Goal: Task Accomplishment & Management: Manage account settings

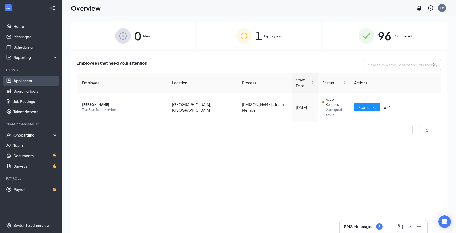
click at [22, 84] on link "Applicants" at bounding box center [35, 81] width 44 height 10
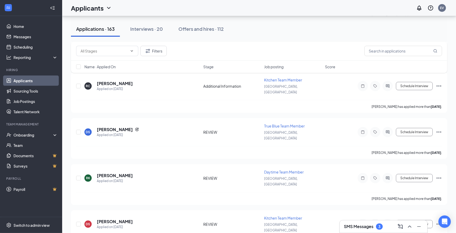
scroll to position [1468, 0]
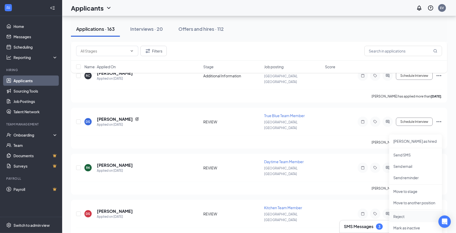
click at [408, 219] on li "Reject" at bounding box center [415, 216] width 53 height 11
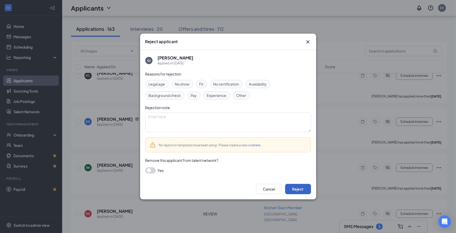
click at [301, 189] on button "Reject" at bounding box center [298, 189] width 26 height 10
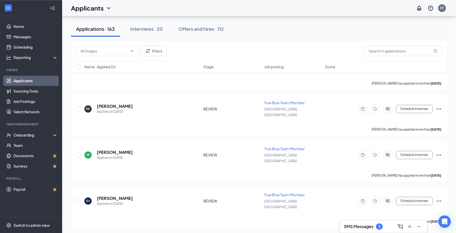
scroll to position [2303, 0]
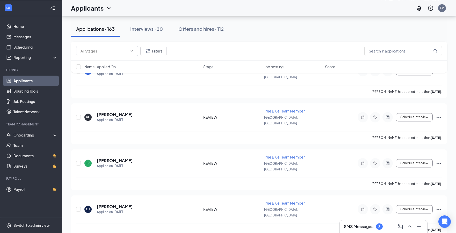
checkbox input "true"
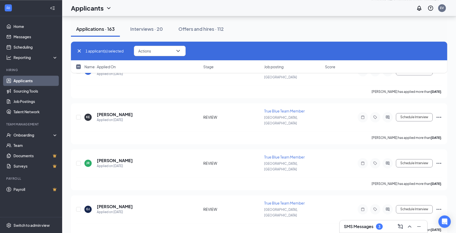
checkbox input "true"
click at [162, 51] on button "Actions" at bounding box center [160, 51] width 52 height 10
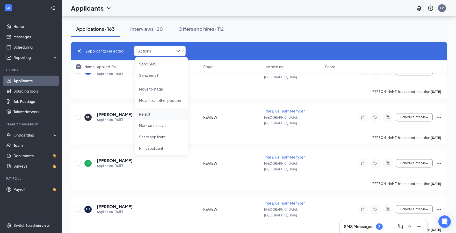
click at [151, 112] on p "Reject" at bounding box center [161, 114] width 45 height 5
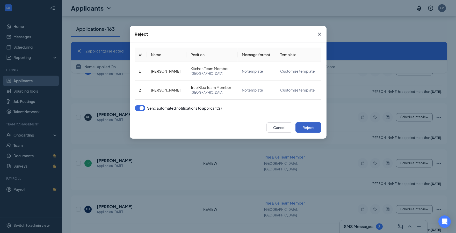
click at [309, 127] on button "Reject" at bounding box center [309, 128] width 26 height 10
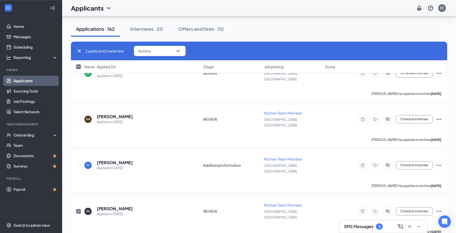
checkbox input "false"
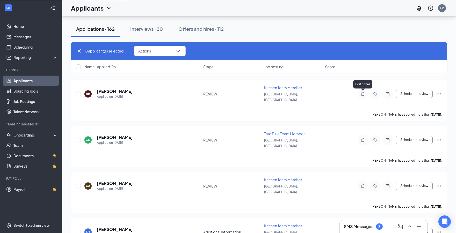
scroll to position [2510, 0]
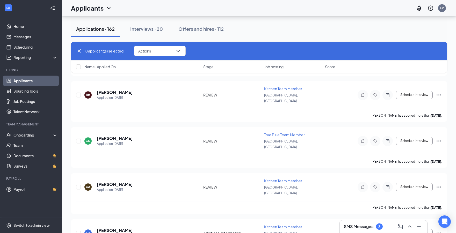
click at [79, 51] on icon "Cross" at bounding box center [79, 50] width 3 height 3
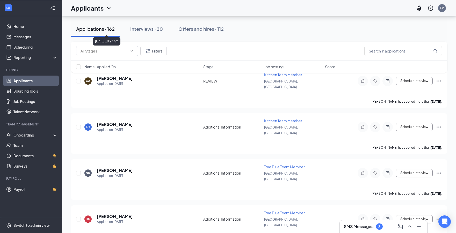
scroll to position [2682, 0]
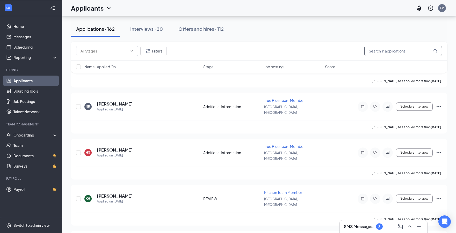
click at [371, 53] on input "text" at bounding box center [404, 51] width 78 height 10
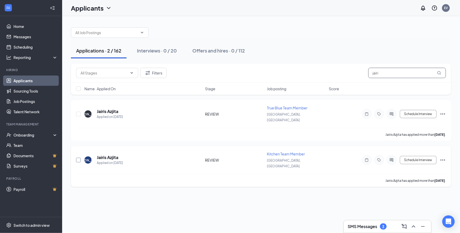
type input "jairi"
click at [78, 158] on input "checkbox" at bounding box center [78, 160] width 5 height 5
checkbox input "true"
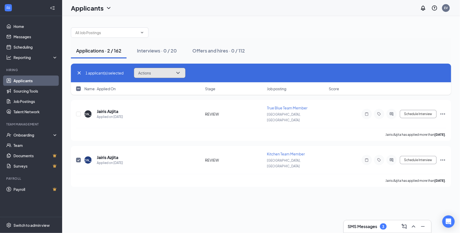
click at [157, 73] on button "Actions" at bounding box center [160, 73] width 52 height 10
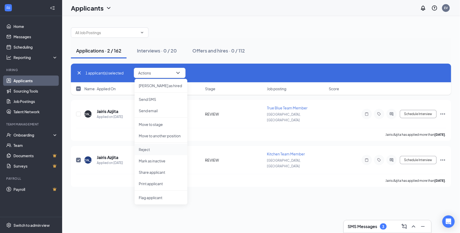
click at [147, 148] on p "Reject" at bounding box center [161, 149] width 45 height 5
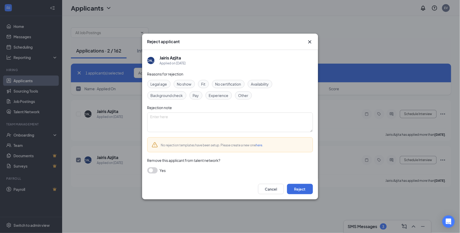
click at [244, 96] on span "Other" at bounding box center [244, 96] width 10 height 6
click at [305, 193] on button "Reject" at bounding box center [300, 189] width 26 height 10
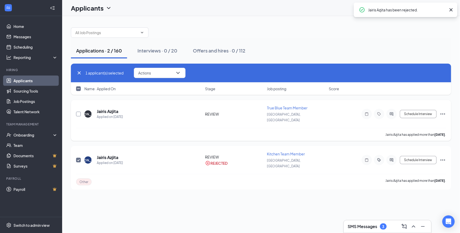
click at [80, 112] on input "checkbox" at bounding box center [78, 114] width 5 height 5
checkbox input "true"
click at [76, 112] on input "checkbox" at bounding box center [78, 114] width 5 height 5
checkbox input "false"
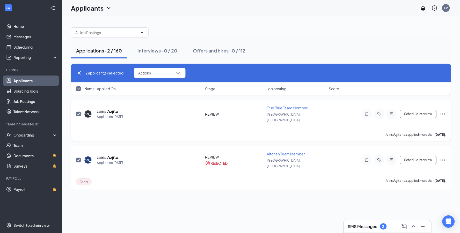
checkbox input "false"
click at [424, 114] on button "Schedule Interview" at bounding box center [418, 114] width 37 height 8
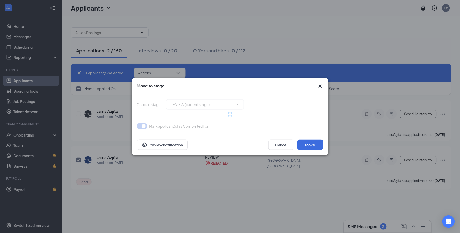
type input "Onsite Interview (next stage)"
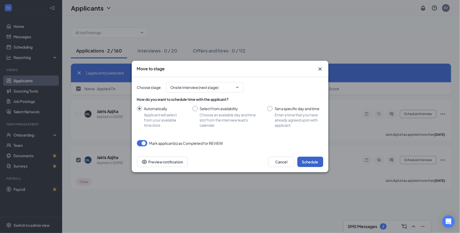
click at [312, 161] on button "Schedule" at bounding box center [311, 162] width 26 height 10
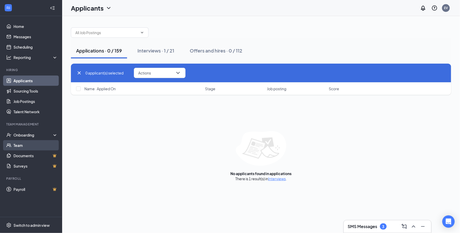
drag, startPoint x: 18, startPoint y: 80, endPoint x: 29, endPoint y: 143, distance: 64.7
click at [18, 80] on link "Applicants" at bounding box center [35, 81] width 44 height 10
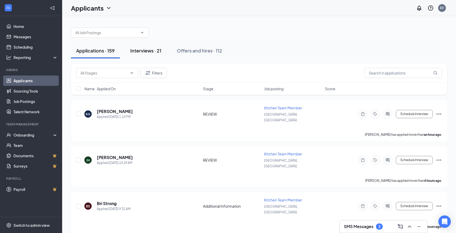
click at [144, 53] on div "Interviews · 21" at bounding box center [145, 50] width 31 height 6
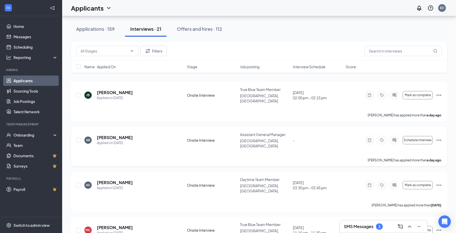
scroll to position [29, 0]
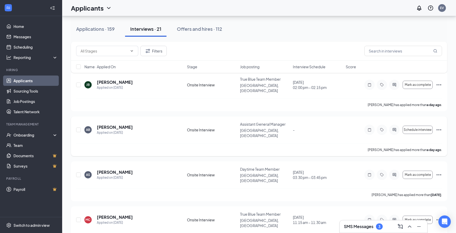
click at [441, 127] on icon "Ellipses" at bounding box center [439, 130] width 6 height 6
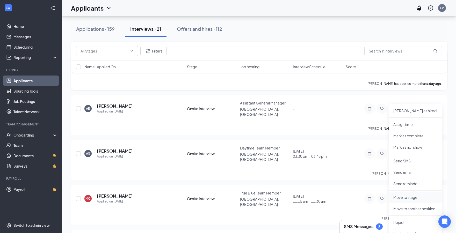
scroll to position [86, 0]
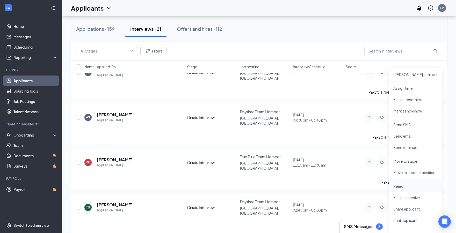
click at [403, 187] on p "Reject" at bounding box center [416, 186] width 45 height 5
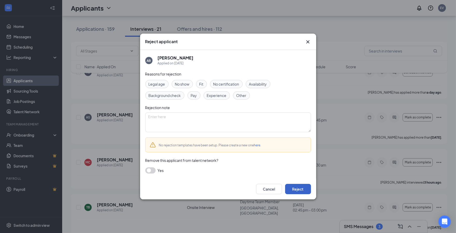
click at [304, 187] on button "Reject" at bounding box center [298, 189] width 26 height 10
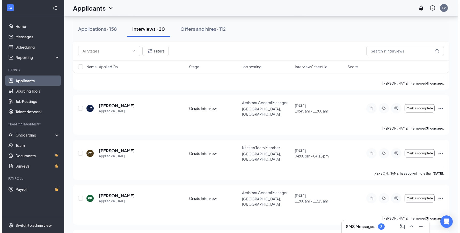
scroll to position [656, 0]
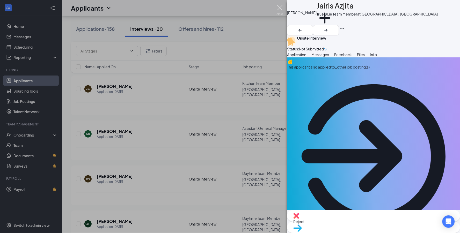
drag, startPoint x: 279, startPoint y: 9, endPoint x: 380, endPoint y: 23, distance: 102.2
click at [279, 9] on img at bounding box center [280, 10] width 6 height 10
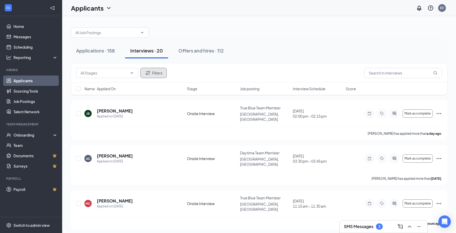
click at [151, 74] on button "Filters" at bounding box center [153, 73] width 26 height 10
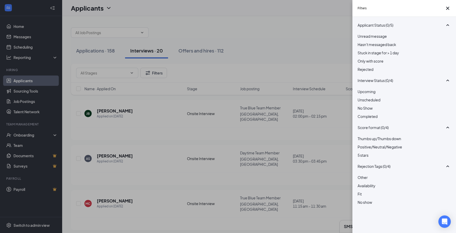
click at [361, 67] on div at bounding box center [404, 67] width 93 height 0
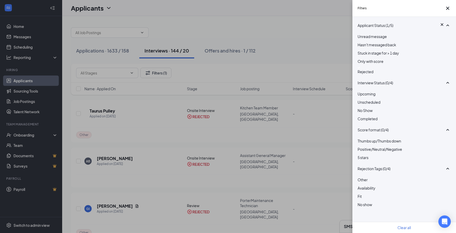
click at [260, 51] on div "Filters Applicant Status (1/5) Unread message Hasn't messaged back Stuck in sta…" at bounding box center [228, 116] width 456 height 233
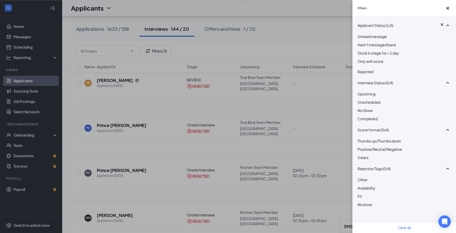
scroll to position [2127, 0]
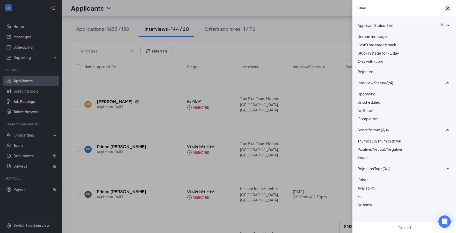
click at [446, 11] on icon "Cross" at bounding box center [448, 8] width 6 height 6
